Goal: Task Accomplishment & Management: Complete application form

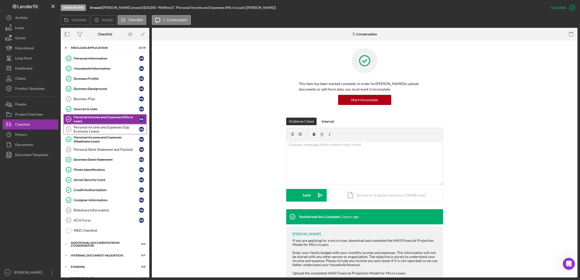
click at [122, 130] on div "Personal Income and Expenses (Gig-Economy Loans)" at bounding box center [106, 129] width 65 height 8
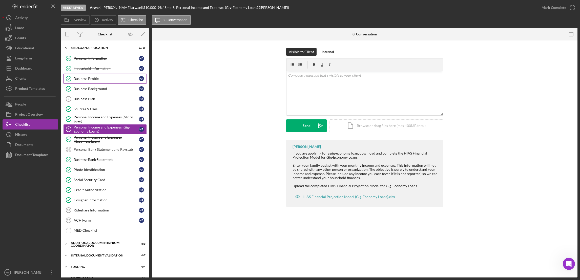
click at [105, 77] on div "Business Profile" at bounding box center [106, 79] width 65 height 4
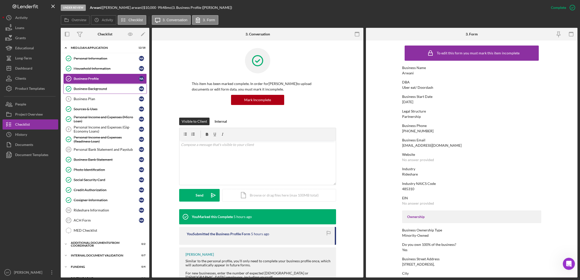
click at [104, 87] on div "Business Background" at bounding box center [106, 89] width 65 height 4
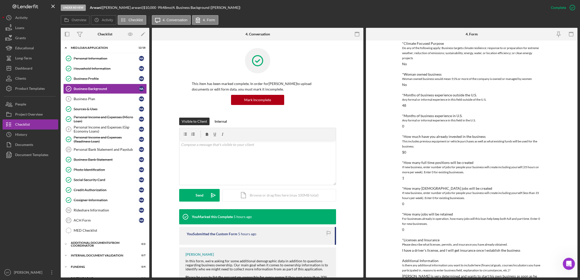
scroll to position [100, 0]
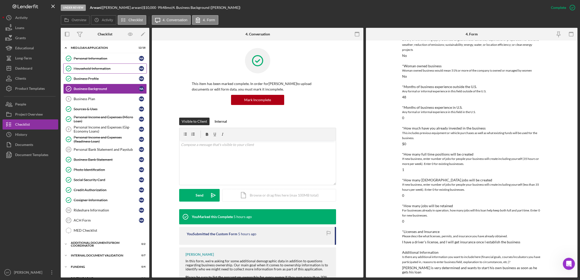
click at [102, 69] on div "Household Information" at bounding box center [106, 69] width 65 height 4
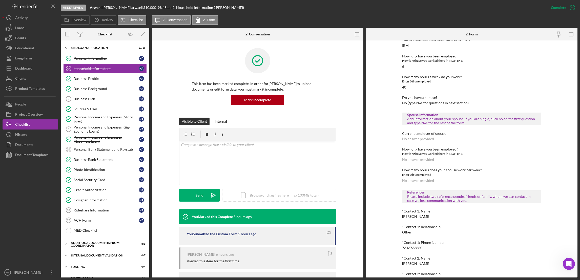
scroll to position [254, 0]
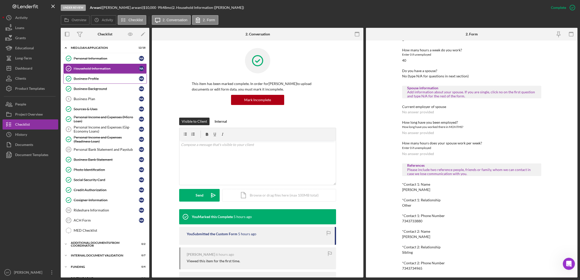
click at [95, 79] on div "Business Profile" at bounding box center [106, 79] width 65 height 4
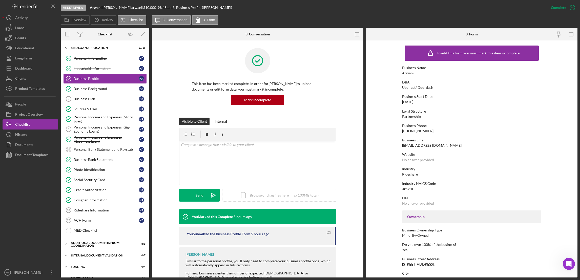
scroll to position [144, 0]
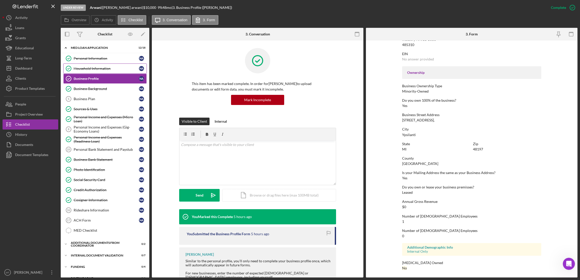
click at [115, 67] on div "Household Information" at bounding box center [106, 69] width 65 height 4
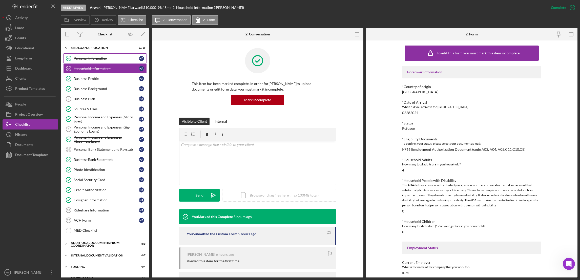
click at [101, 60] on link "Personal Information Personal Information N a" at bounding box center [104, 58] width 83 height 10
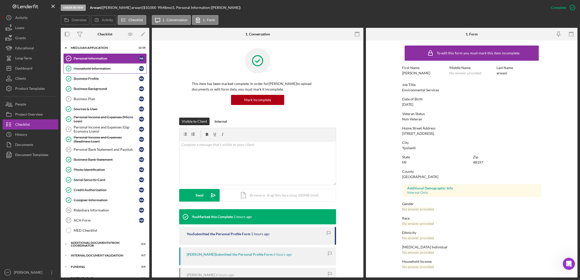
click at [82, 66] on link "Household Information Household Information N a" at bounding box center [104, 68] width 83 height 10
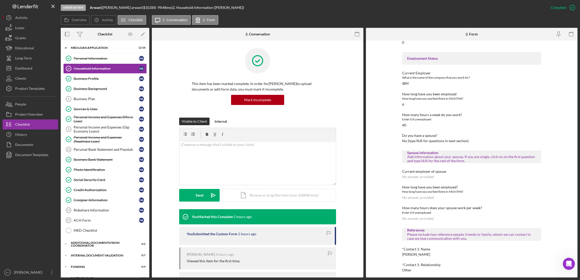
scroll to position [254, 0]
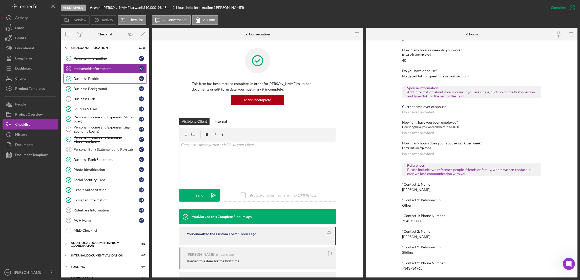
click at [95, 79] on div "Business Profile" at bounding box center [106, 79] width 65 height 4
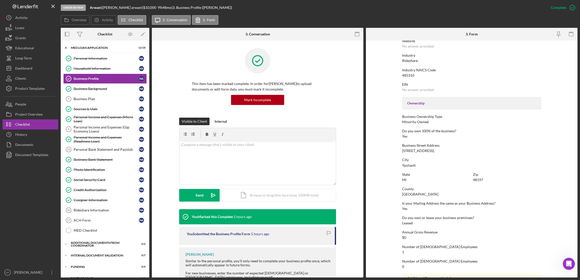
scroll to position [144, 0]
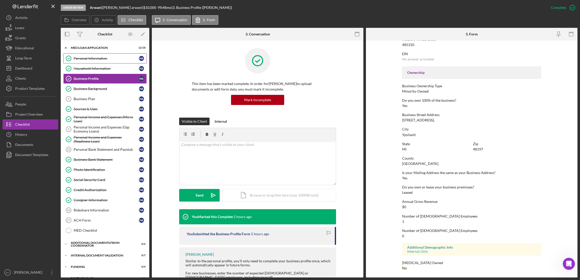
click at [94, 56] on link "Personal Information Personal Information N a" at bounding box center [104, 58] width 83 height 10
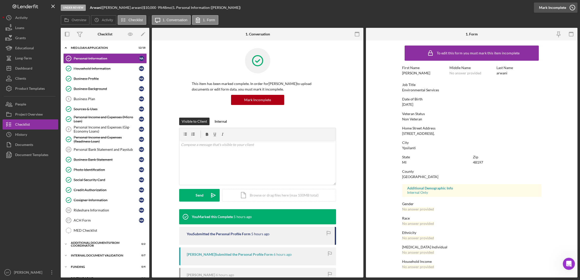
click at [560, 6] on div "Mark Incomplete" at bounding box center [552, 8] width 27 height 10
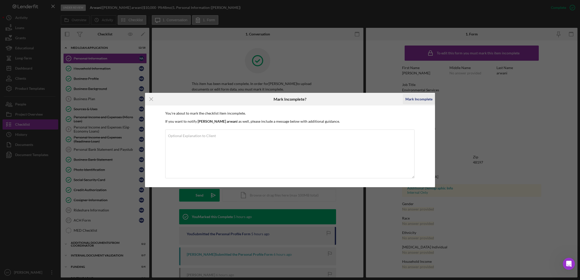
click at [424, 98] on div "Mark Incomplete" at bounding box center [418, 99] width 27 height 10
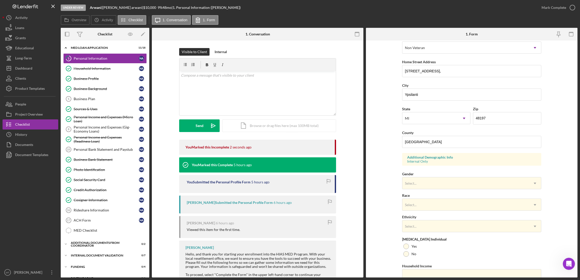
scroll to position [101, 0]
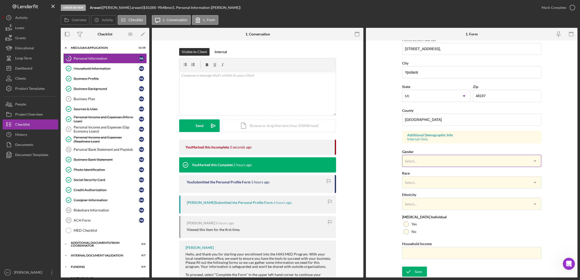
click at [535, 161] on icon "Icon/Dropdown Arrow" at bounding box center [535, 161] width 12 height 12
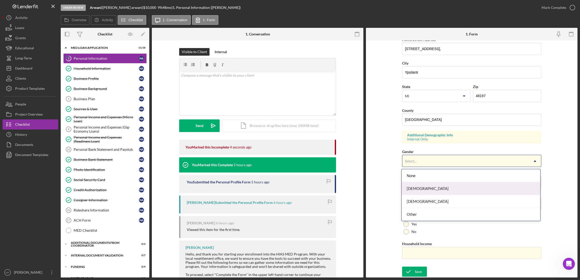
click at [428, 187] on div "[DEMOGRAPHIC_DATA]" at bounding box center [470, 188] width 139 height 13
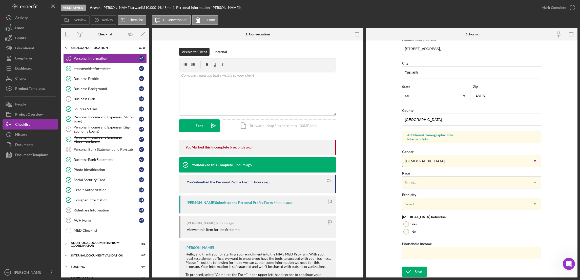
click at [534, 160] on icon "Icon/Dropdown Arrow" at bounding box center [535, 161] width 12 height 12
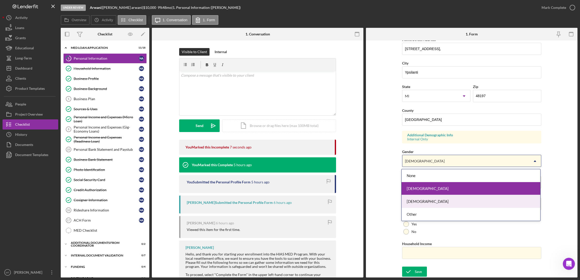
click at [428, 200] on div "[DEMOGRAPHIC_DATA]" at bounding box center [470, 201] width 139 height 13
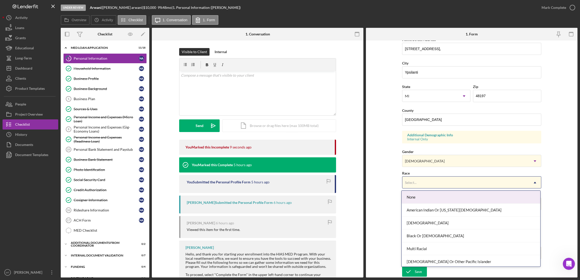
click at [534, 182] on icon "Icon/Dropdown Arrow" at bounding box center [535, 183] width 12 height 12
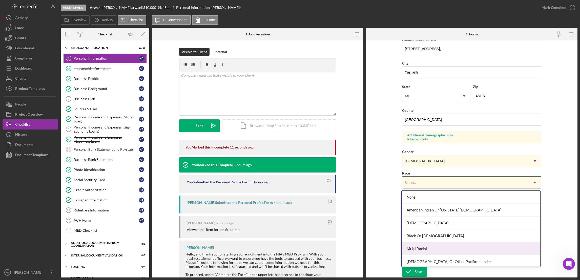
scroll to position [28, 0]
click at [424, 247] on div "Other" at bounding box center [470, 247] width 139 height 13
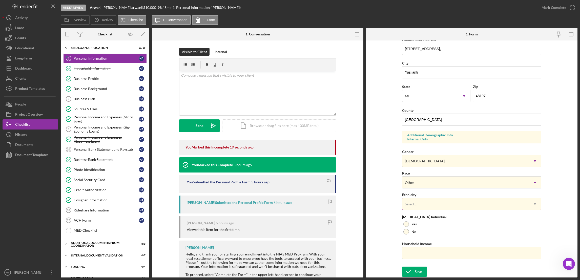
click at [533, 203] on icon "Icon/Dropdown Arrow" at bounding box center [535, 204] width 12 height 12
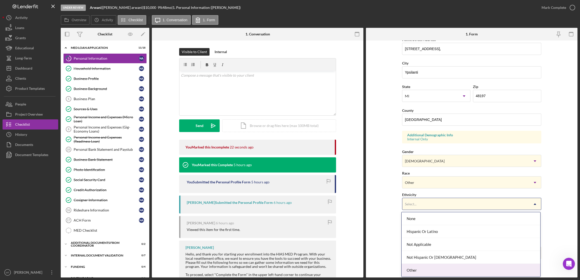
click at [417, 271] on div "Other" at bounding box center [470, 270] width 139 height 13
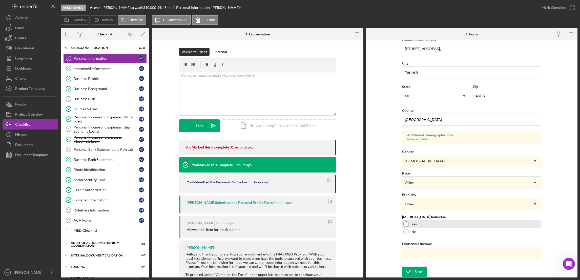
click at [404, 225] on div at bounding box center [406, 224] width 6 height 6
click at [431, 253] on input "Household Income" at bounding box center [471, 253] width 139 height 12
type input "$87,600"
click at [422, 271] on button "Save" at bounding box center [414, 272] width 25 height 10
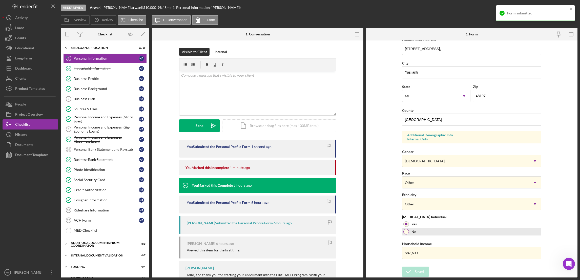
click at [406, 231] on div at bounding box center [406, 232] width 6 height 6
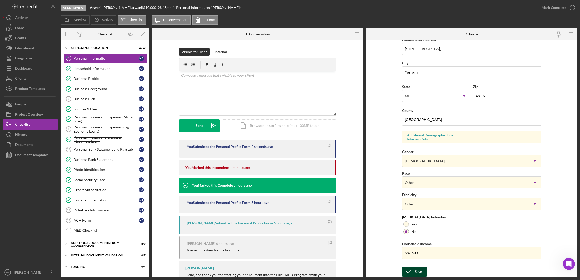
click at [418, 269] on div "Save" at bounding box center [418, 272] width 7 height 10
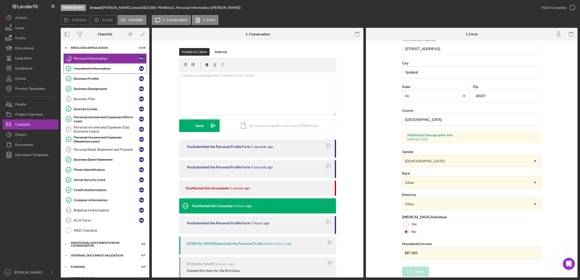
click at [98, 67] on div "Household Information" at bounding box center [106, 69] width 65 height 4
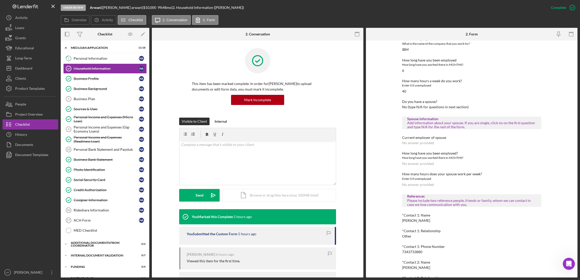
scroll to position [227, 0]
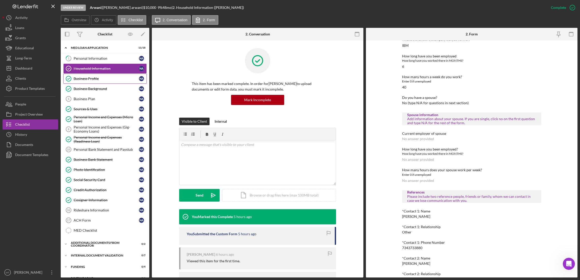
click at [90, 80] on div "Business Profile" at bounding box center [106, 79] width 65 height 4
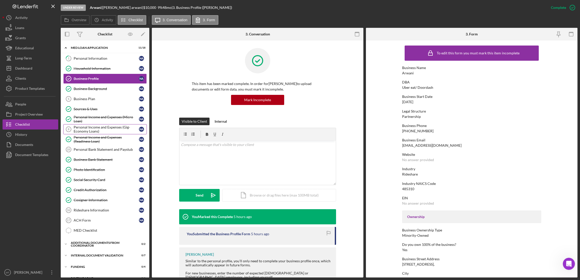
click at [105, 131] on div "Personal Income and Expenses (Gig-Economy Loans)" at bounding box center [106, 129] width 65 height 8
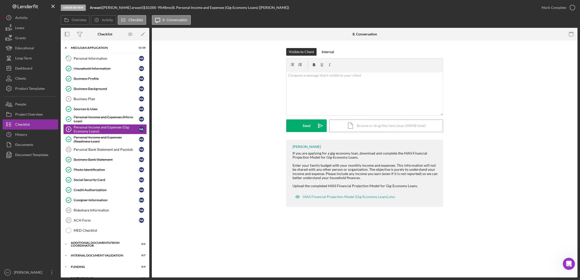
click at [363, 129] on div "Icon/Document Browse or drag files here (max 100MB total) Tap to choose files o…" at bounding box center [386, 125] width 114 height 13
click at [299, 126] on button "Upload Icon/Upload" at bounding box center [306, 125] width 40 height 13
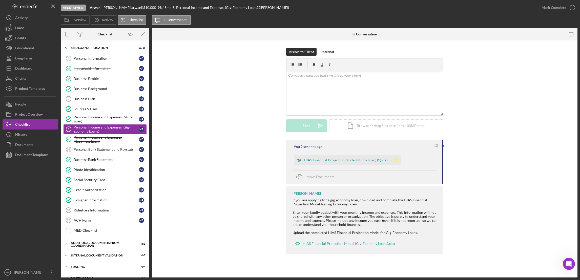
click at [394, 161] on polygon "button" at bounding box center [395, 160] width 4 height 4
click at [552, 6] on div "Mark Complete" at bounding box center [553, 8] width 25 height 10
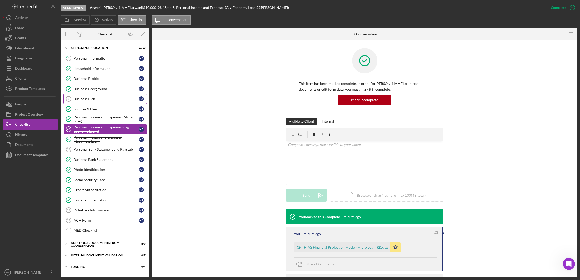
click at [98, 102] on link "Business Plan 5 Business Plan N a" at bounding box center [104, 99] width 83 height 10
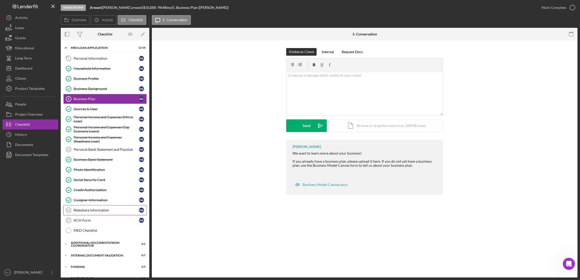
click at [94, 212] on div "Rideshare Information" at bounding box center [106, 210] width 65 height 4
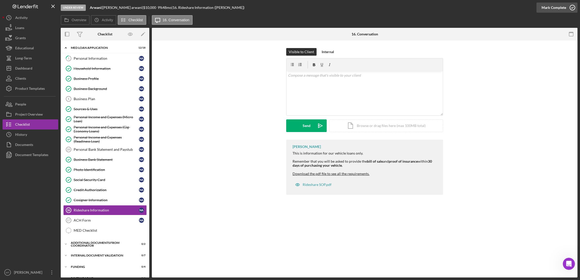
click at [547, 7] on div "Mark Complete" at bounding box center [553, 8] width 25 height 10
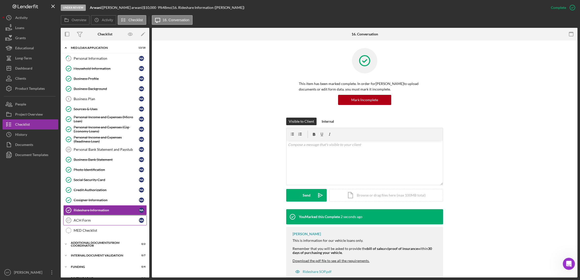
click at [92, 224] on link "ACH Form 17 ACH Form N a" at bounding box center [104, 220] width 83 height 10
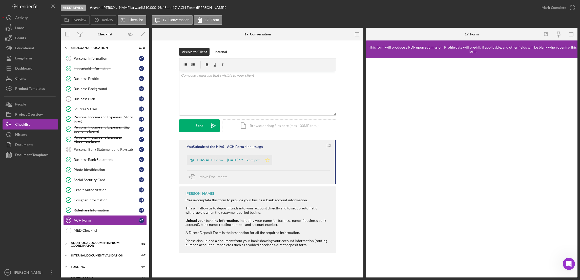
click at [272, 160] on icon "Icon/Star" at bounding box center [267, 160] width 10 height 10
click at [555, 7] on div "Mark Complete" at bounding box center [553, 8] width 25 height 10
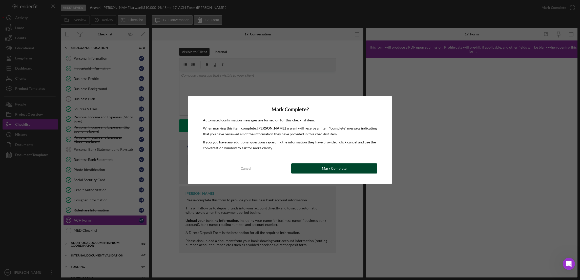
click at [316, 170] on button "Mark Complete" at bounding box center [334, 168] width 86 height 10
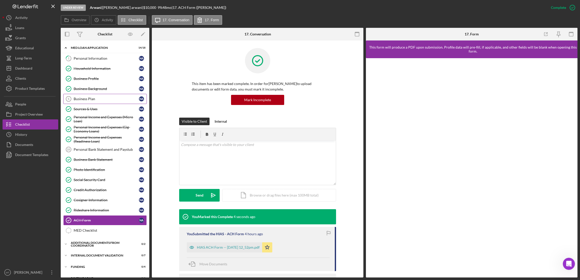
click at [75, 102] on link "Business Plan 5 Business Plan N a" at bounding box center [104, 99] width 83 height 10
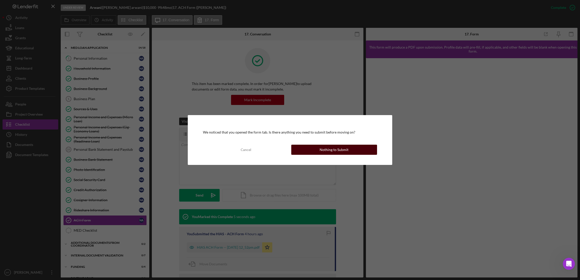
click at [321, 150] on div "Nothing to Submit" at bounding box center [333, 150] width 29 height 10
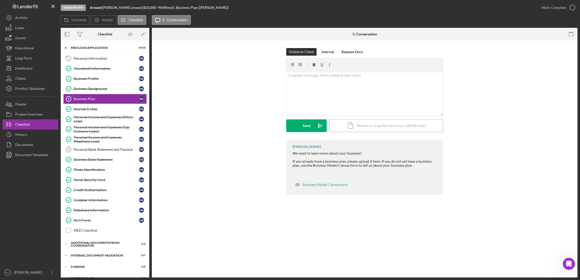
click at [363, 127] on div "Icon/Document Browse or drag files here (max 100MB total) Tap to choose files o…" at bounding box center [386, 125] width 114 height 13
click at [341, 102] on rect at bounding box center [342, 102] width 2 height 0
click at [361, 125] on div "Icon/Document Browse or drag files here (max 100MB total) Tap to choose files o…" at bounding box center [386, 125] width 114 height 13
click at [340, 101] on circle at bounding box center [341, 102] width 3 height 3
click at [368, 128] on div "Icon/Document Browse or drag files here (max 100MB total) Tap to choose files o…" at bounding box center [386, 125] width 114 height 13
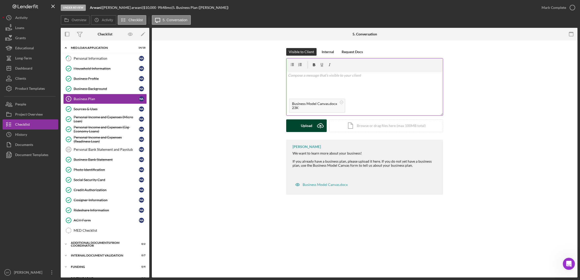
click at [301, 128] on div "Upload" at bounding box center [306, 125] width 11 height 13
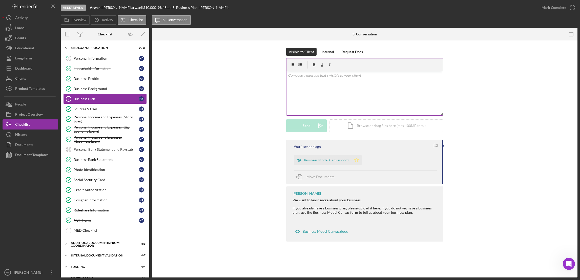
click at [357, 161] on icon "Icon/Star" at bounding box center [356, 160] width 10 height 10
click at [546, 8] on div "Mark Complete" at bounding box center [553, 8] width 25 height 10
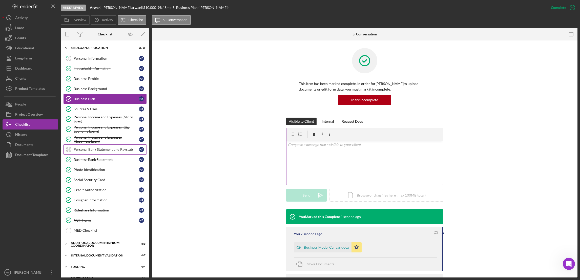
click at [93, 151] on div "Personal Bank Statement and Paystub" at bounding box center [106, 149] width 65 height 4
